Goal: Navigation & Orientation: Find specific page/section

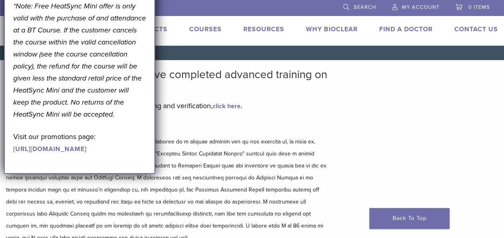
click at [322, 121] on div "Bioclear Certified Providers have completed advanced training on the Bioclear M…" at bounding box center [168, 178] width 324 height 221
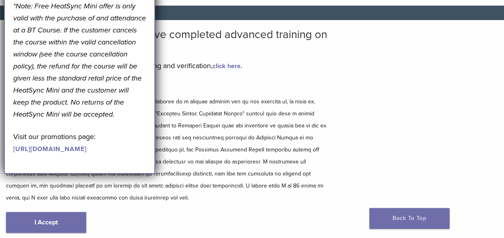
scroll to position [40, 0]
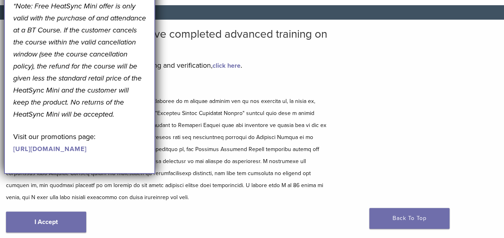
click at [310, 88] on h5 "Disclaimer and Release of Liability" at bounding box center [168, 87] width 324 height 10
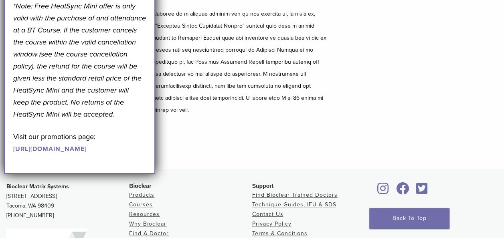
scroll to position [0, 0]
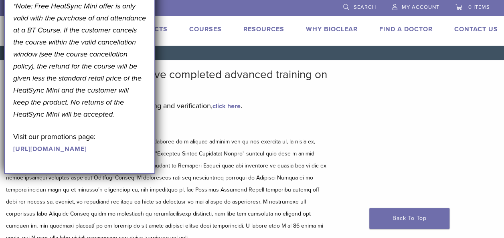
click at [334, 111] on main "Bioclear Certified Providers have completed advanced training on the Bioclear M…" at bounding box center [168, 178] width 336 height 237
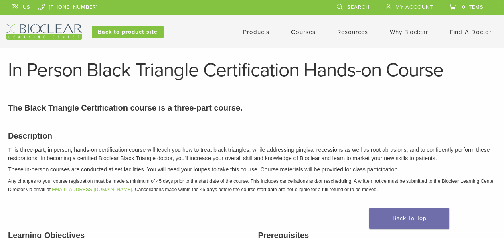
click at [206, 123] on div "Description This three-part, in person, hands-on certification course will teac…" at bounding box center [252, 161] width 500 height 83
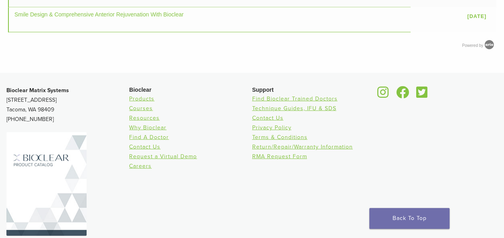
scroll to position [793, 0]
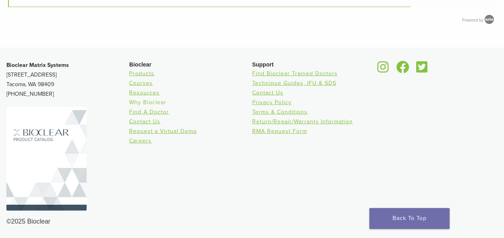
click at [155, 101] on link "Why Bioclear" at bounding box center [147, 102] width 37 height 7
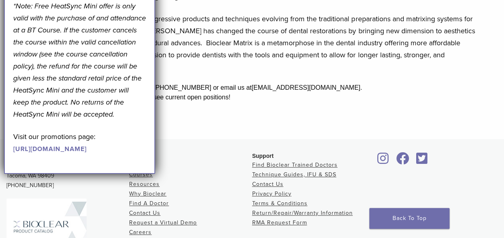
scroll to position [264, 0]
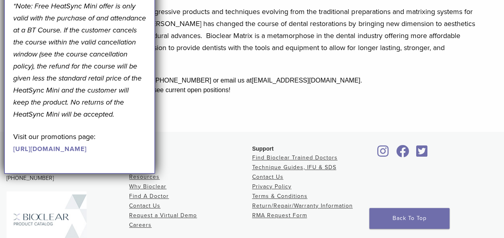
click at [147, 174] on div "September Promotion! Valid September 1–30, 2025. Get A Free* HeatSync Mini when…" at bounding box center [79, 36] width 151 height 276
click at [145, 236] on div "Bioclear Products Courses Resources Why Bioclear Find A Doctor Contact Us Reque…" at bounding box center [190, 223] width 123 height 156
click at [18, 174] on div "September Promotion! Valid September 1–30, 2025. Get A Free* HeatSync Mini when…" at bounding box center [79, 36] width 151 height 276
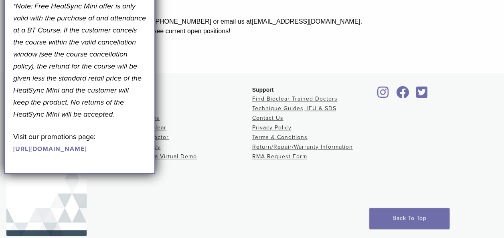
scroll to position [322, 0]
click at [304, 99] on link "Find Bioclear Trained Doctors" at bounding box center [294, 99] width 85 height 7
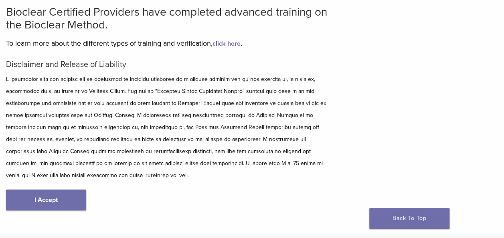
scroll to position [63, 0]
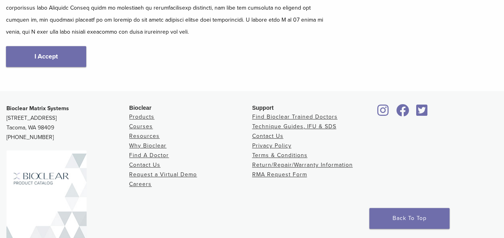
scroll to position [208, 0]
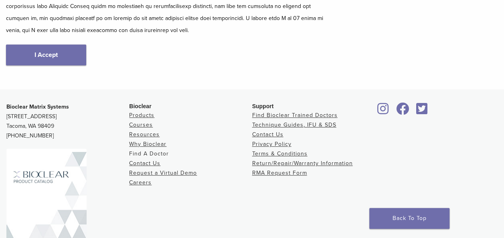
click at [153, 155] on link "Find A Doctor" at bounding box center [149, 153] width 40 height 7
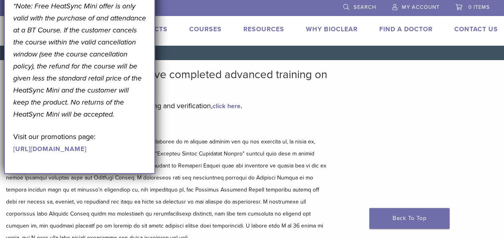
click at [411, 26] on link "Find A Doctor" at bounding box center [405, 29] width 53 height 8
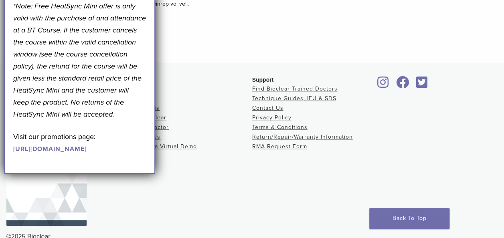
scroll to position [250, 0]
